Goal: Transaction & Acquisition: Obtain resource

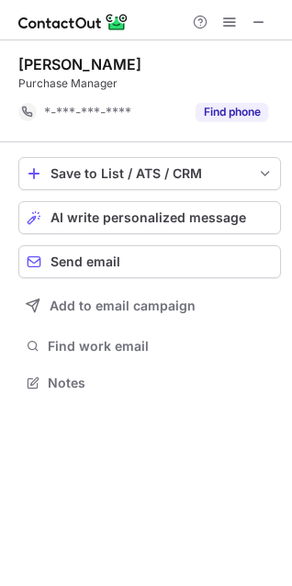
scroll to position [369, 292]
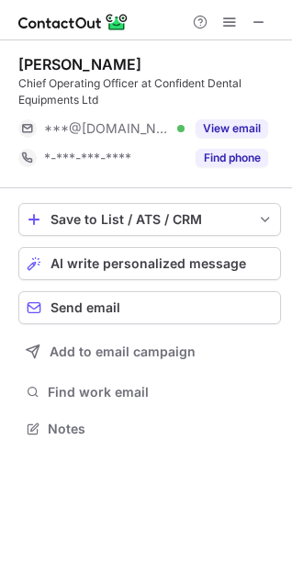
scroll to position [415, 292]
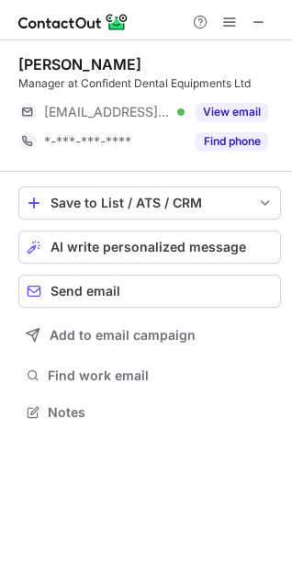
scroll to position [8, 8]
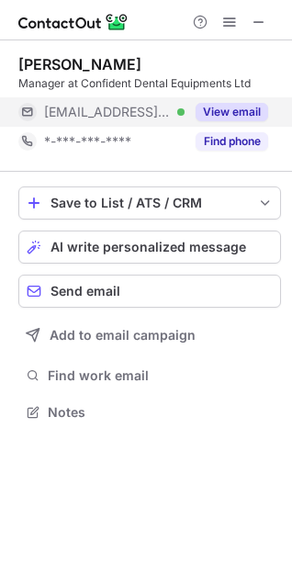
click at [230, 107] on button "View email" at bounding box center [232, 112] width 73 height 18
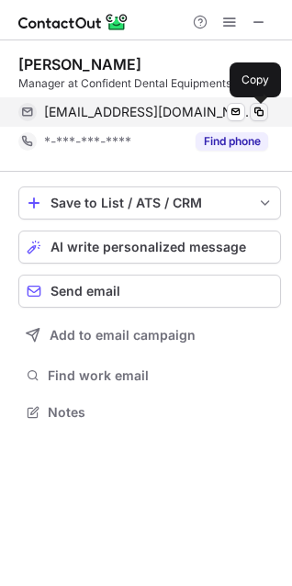
click at [255, 111] on span at bounding box center [259, 112] width 15 height 15
